Goal: Communication & Community: Ask a question

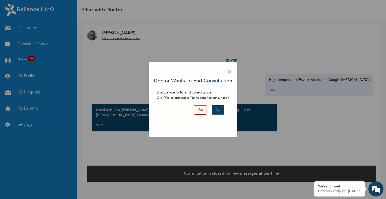
click at [219, 111] on button "No" at bounding box center [218, 109] width 12 height 9
click at [217, 111] on button "No" at bounding box center [218, 109] width 12 height 9
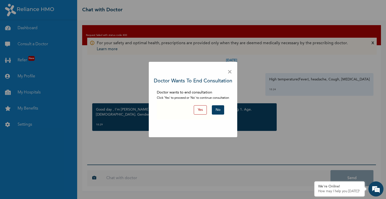
click at [217, 111] on button "No" at bounding box center [218, 109] width 12 height 9
click at [207, 109] on button "Yes" at bounding box center [200, 109] width 13 height 9
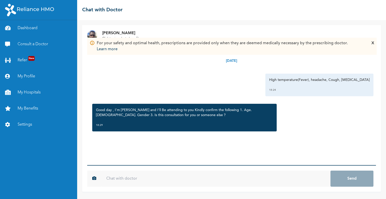
click at [116, 181] on input "text" at bounding box center [215, 179] width 229 height 16
type input "G"
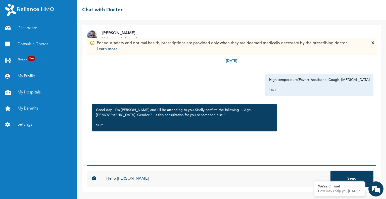
type input "Hello [PERSON_NAME]"
click at [330, 171] on button "Send" at bounding box center [351, 179] width 43 height 16
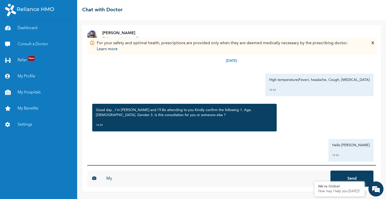
type input "M"
type input "1. 30"
click at [330, 171] on button "Send" at bounding box center [351, 179] width 43 height 16
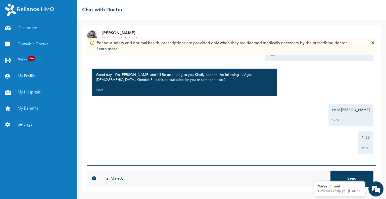
type input "2. Male3."
click at [330, 171] on button "Send" at bounding box center [351, 179] width 43 height 16
click at [115, 179] on input "text" at bounding box center [215, 179] width 229 height 16
type input "3. It's for me"
click at [330, 171] on button "Send" at bounding box center [351, 179] width 43 height 16
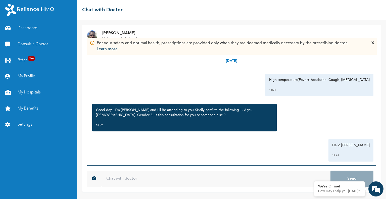
scroll to position [90, 0]
